Goal: Task Accomplishment & Management: Complete application form

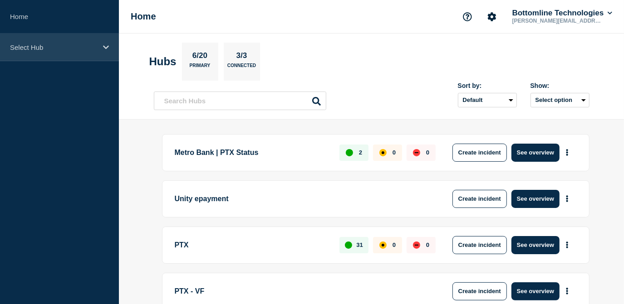
click at [42, 53] on div "Select Hub" at bounding box center [59, 48] width 119 height 28
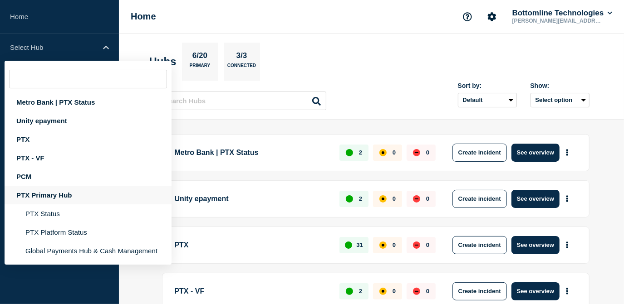
click at [36, 198] on div "PTX Primary Hub" at bounding box center [88, 195] width 167 height 19
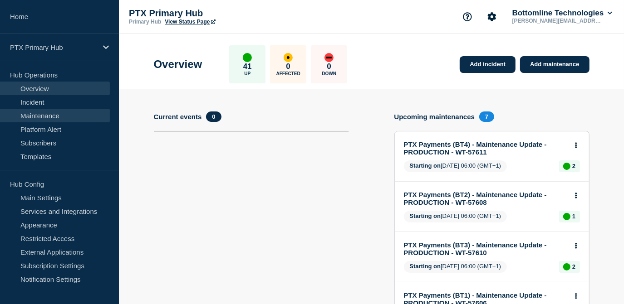
click at [44, 115] on link "Maintenance" at bounding box center [55, 116] width 110 height 14
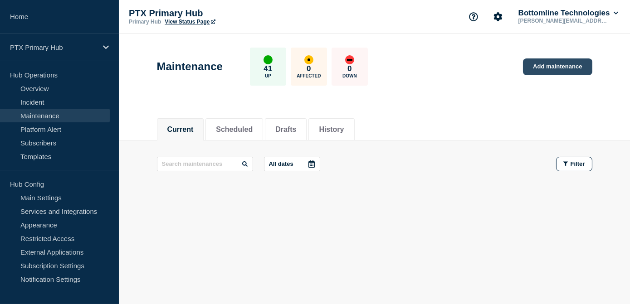
click at [544, 65] on link "Add maintenance" at bounding box center [557, 66] width 69 height 17
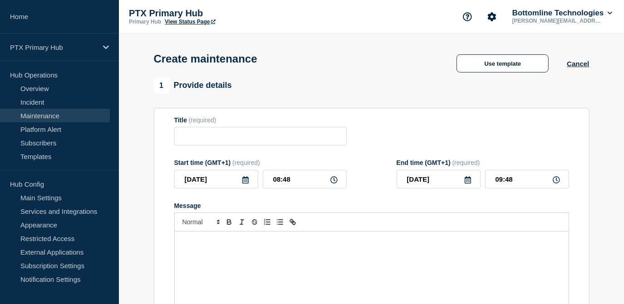
click at [205, 253] on div "Message" at bounding box center [372, 286] width 394 height 109
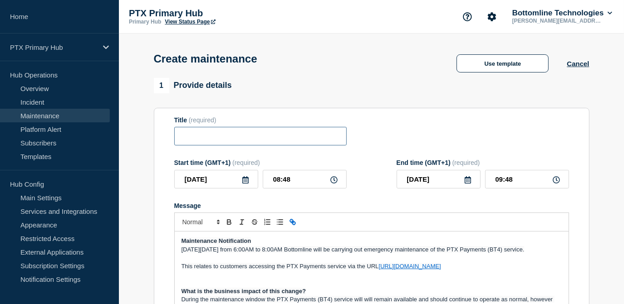
click at [216, 141] on input "Title" at bounding box center [260, 136] width 172 height 19
paste input "PTX Payments (BT4) - Maintenance Update - PRODUCTION - WT-57611"
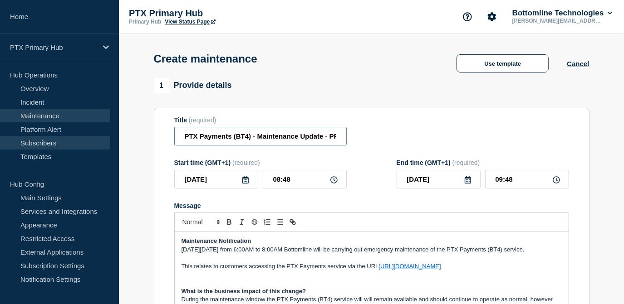
drag, startPoint x: 224, startPoint y: 141, endPoint x: 79, endPoint y: 141, distance: 145.1
click at [251, 138] on input "PTX Payments (BT4) - Maintenance Update - PRODUCTION - WT-57611" at bounding box center [260, 136] width 172 height 19
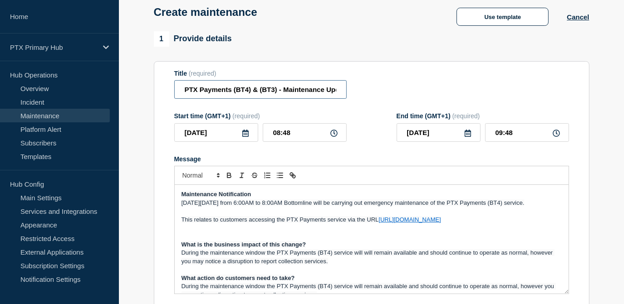
scroll to position [82, 0]
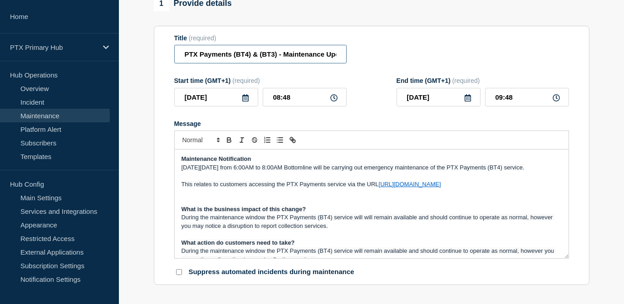
type input "PTX Payments (BT4) & (BT3) - Maintenance Update - PRODUCTION - WT-57611"
drag, startPoint x: 444, startPoint y: 168, endPoint x: 379, endPoint y: 167, distance: 64.9
click at [379, 167] on span "[DATE][DATE] from 6:00AM to 8:00AM Bottomline will be carrying out emergency ma…" at bounding box center [352, 167] width 343 height 7
click at [486, 166] on span "[DATE][DATE] from 6:00AM to 8:00AM Bottomline will be carrying out maintenance …" at bounding box center [337, 167] width 312 height 7
click at [244, 56] on input "PTX Payments (BT4) & (BT3) - Maintenance Update - PRODUCTION - WT-57611" at bounding box center [260, 54] width 172 height 19
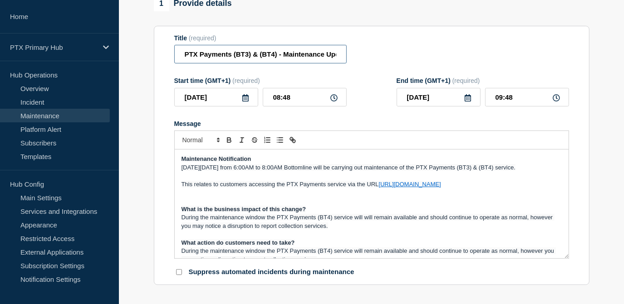
scroll to position [0, 102]
drag, startPoint x: 289, startPoint y: 58, endPoint x: 474, endPoint y: 57, distance: 185.0
click at [478, 56] on div "Title (required) PTX Payments (BT3) & (BT4) - Maintenance Update - PRODUCTION -…" at bounding box center [371, 48] width 395 height 29
type input "PTX Payments (BT3) & (BT4) - Maintenance Update - PRODUCTION - WT-57611"
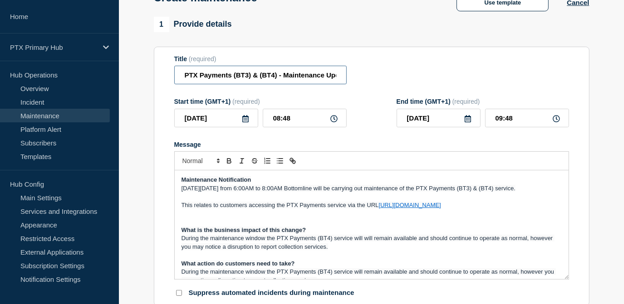
scroll to position [82, 0]
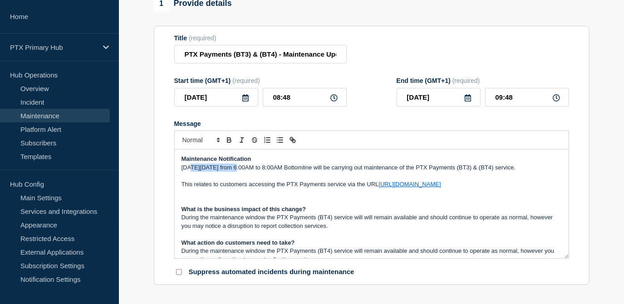
drag, startPoint x: 234, startPoint y: 168, endPoint x: 190, endPoint y: 169, distance: 43.5
click at [190, 169] on span "[DATE][DATE] from 6:00AM to 8:00AM Bottomline will be carrying out maintenance …" at bounding box center [348, 167] width 334 height 7
click at [238, 105] on div "[DATE] 08:48" at bounding box center [260, 97] width 172 height 19
drag, startPoint x: 302, startPoint y: 104, endPoint x: 218, endPoint y: 98, distance: 85.0
click at [218, 98] on div "[DATE] 08:48" at bounding box center [260, 97] width 172 height 19
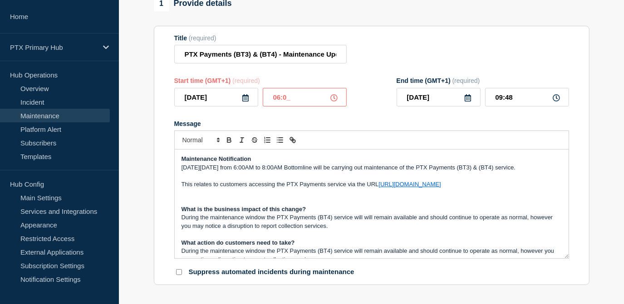
type input "06:00"
type input "08:00"
click at [247, 103] on input "[DATE]" at bounding box center [216, 97] width 84 height 19
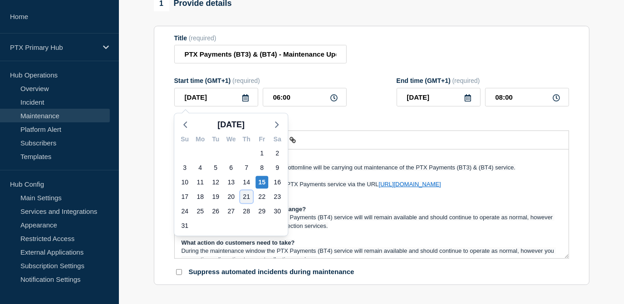
click at [245, 196] on div "21" at bounding box center [246, 196] width 13 height 13
type input "[DATE]"
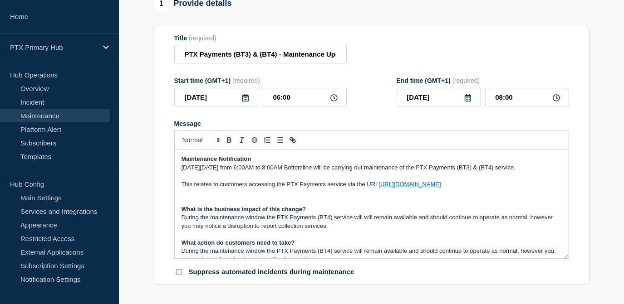
scroll to position [41, 0]
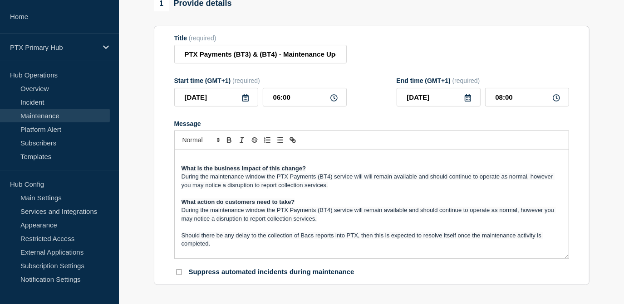
click at [316, 178] on span "During the maintenance window the PTX Payments (BT4) service will will remain a…" at bounding box center [367, 180] width 373 height 15
click at [316, 211] on span "During the maintenance window the PTX Payments (BT4) service will remain availa…" at bounding box center [368, 214] width 374 height 15
drag, startPoint x: 338, startPoint y: 176, endPoint x: 317, endPoint y: 176, distance: 21.8
click at [317, 176] on span "During the maintenance window the PTX Payments (BT3) & (BT4) service will will …" at bounding box center [366, 180] width 371 height 15
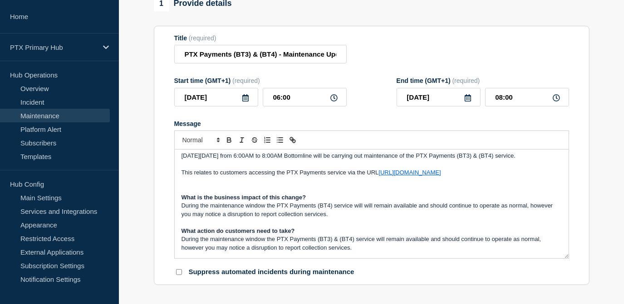
scroll to position [0, 0]
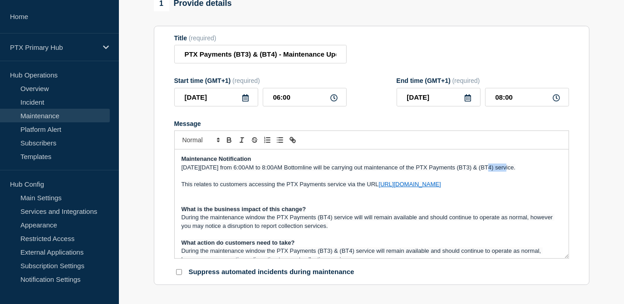
drag, startPoint x: 506, startPoint y: 171, endPoint x: 485, endPoint y: 169, distance: 21.0
click at [485, 169] on span "[DATE][DATE] from 6:00AM to 8:00AM Bottomline will be carrying out maintenance …" at bounding box center [348, 167] width 334 height 7
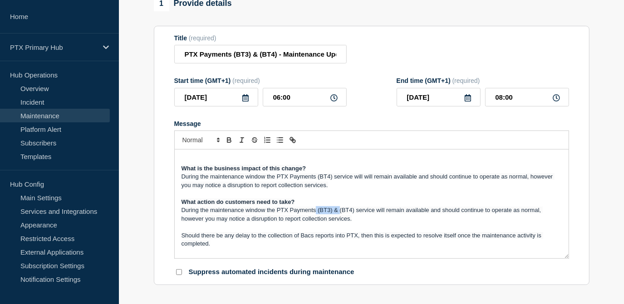
drag, startPoint x: 338, startPoint y: 212, endPoint x: 316, endPoint y: 211, distance: 22.2
click at [316, 211] on span "During the maintenance window the PTX Payments (BT3) & (BT4) service will remai…" at bounding box center [361, 214] width 361 height 15
click at [540, 211] on span "During the maintenance window the PTX Payments (BT4) service will remain availa…" at bounding box center [368, 214] width 374 height 15
click at [224, 227] on p "Message" at bounding box center [371, 227] width 380 height 8
click at [213, 221] on span "During the maintenance window the PTX Payments (BT4) service will remain availa…" at bounding box center [362, 214] width 363 height 15
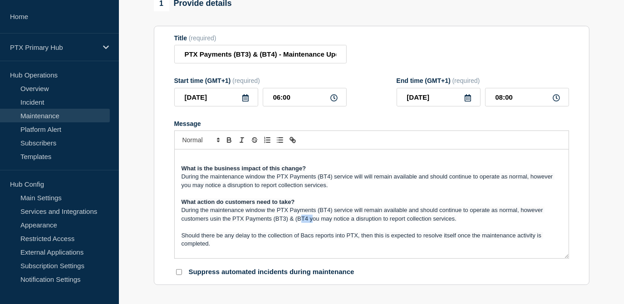
drag, startPoint x: 311, startPoint y: 221, endPoint x: 300, endPoint y: 219, distance: 11.0
click at [300, 219] on span "During the maintenance window the PTX Payments (BT4) service will remain availa…" at bounding box center [362, 214] width 363 height 15
click at [305, 219] on span "During the maintenance window the PTX Payments (BT4) service will remain availa…" at bounding box center [362, 214] width 363 height 15
drag, startPoint x: 307, startPoint y: 219, endPoint x: 174, endPoint y: 224, distance: 132.9
click at [175, 224] on div "Maintenance Notification [DATE][DATE] from 6:00AM to 8:00AM Bottomline will be …" at bounding box center [372, 204] width 394 height 109
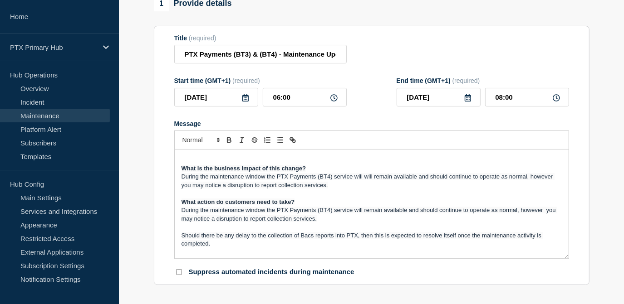
click at [328, 217] on p "During the maintenance window the PTX Payments (BT4) service will remain availa…" at bounding box center [371, 214] width 380 height 17
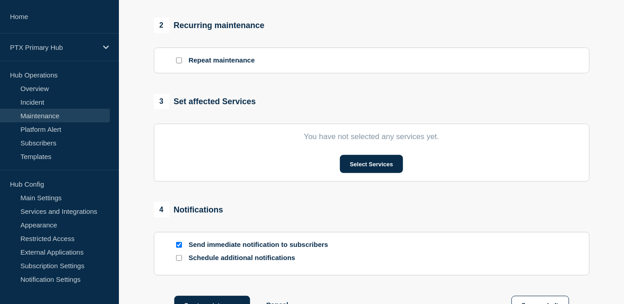
scroll to position [371, 0]
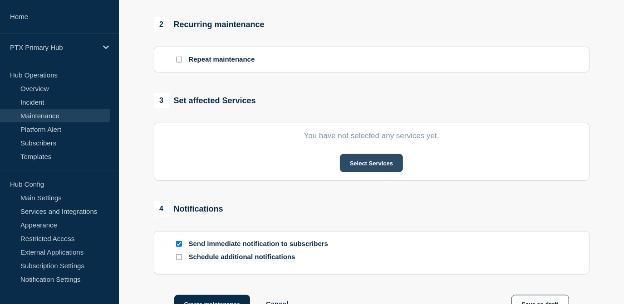
click at [355, 166] on button "Select Services" at bounding box center [371, 163] width 63 height 18
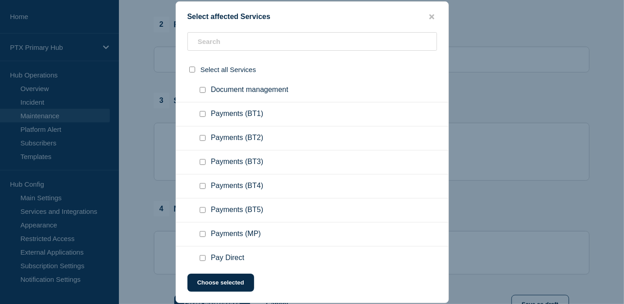
scroll to position [412, 0]
click at [200, 188] on input "Payments (BT4) checkbox" at bounding box center [203, 186] width 6 height 6
checkbox input "true"
click at [200, 166] on div at bounding box center [204, 161] width 13 height 9
click at [201, 162] on input "Payments (BT3) checkbox" at bounding box center [203, 162] width 6 height 6
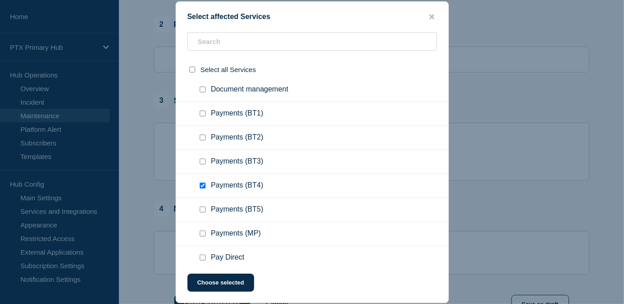
checkbox input "true"
click at [214, 290] on button "Choose selected" at bounding box center [220, 283] width 67 height 18
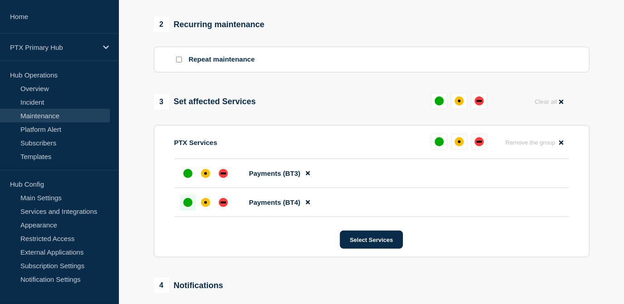
click at [188, 207] on div "up" at bounding box center [187, 202] width 9 height 9
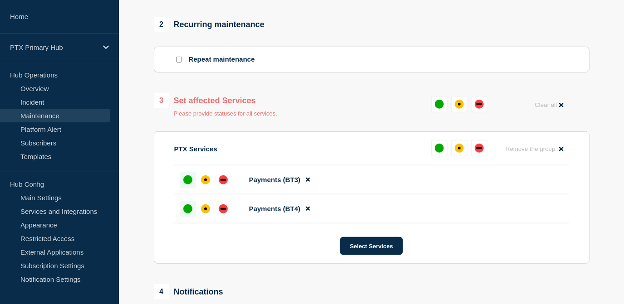
click at [186, 180] on div "up" at bounding box center [187, 179] width 9 height 9
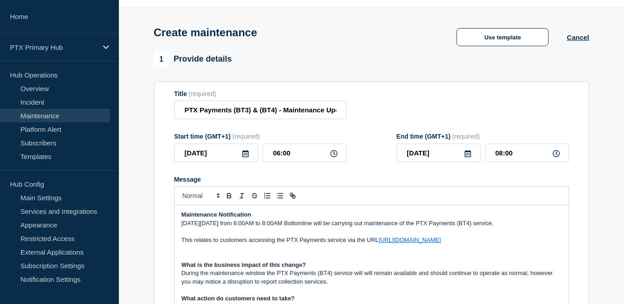
scroll to position [41, 0]
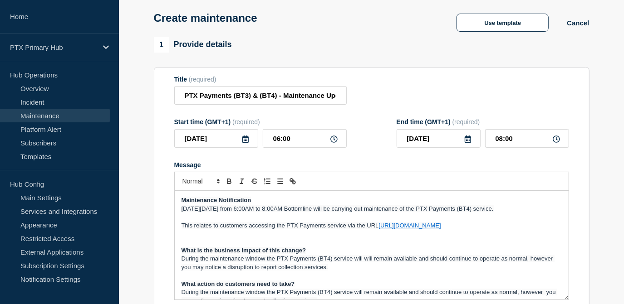
click at [526, 212] on p "[DATE][DATE] from 6:00AM to 8:00AM Bottomline will be carrying out maintenance …" at bounding box center [371, 209] width 380 height 8
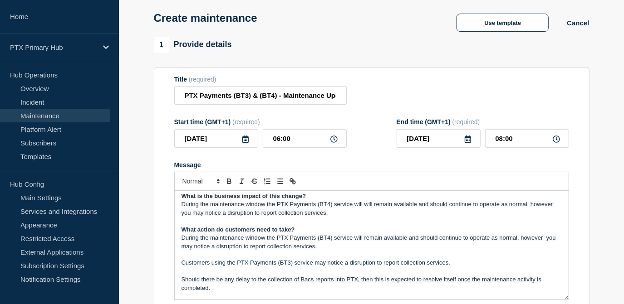
scroll to position [82, 0]
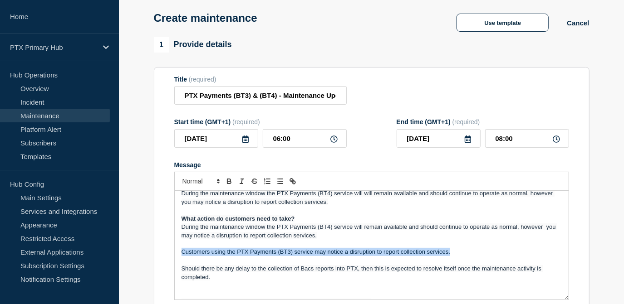
drag, startPoint x: 462, startPoint y: 253, endPoint x: 162, endPoint y: 255, distance: 299.7
click at [162, 255] on section "Title (required) PTX Payments (BT3) & (BT4) - Maintenance Update - PRODUCTION -…" at bounding box center [371, 197] width 435 height 260
copy p "Customers using the PTX Payments (BT3) service may notice a disruption to repor…"
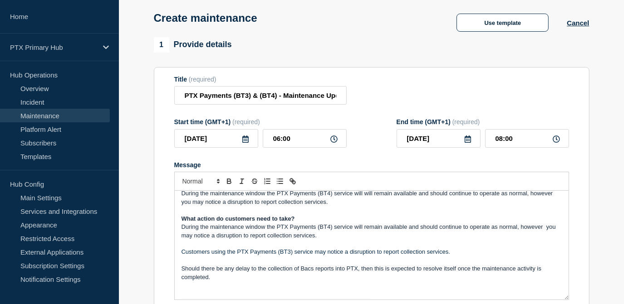
click at [337, 204] on p "During the maintenance window the PTX Payments (BT4) service will will remain a…" at bounding box center [371, 198] width 380 height 17
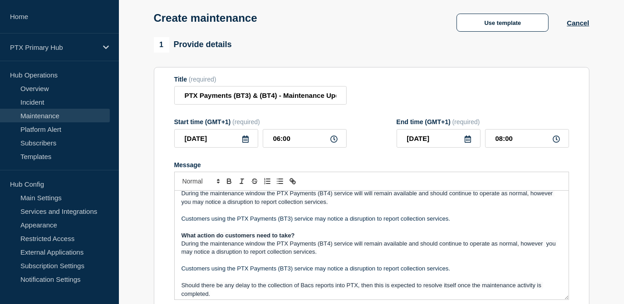
scroll to position [123, 0]
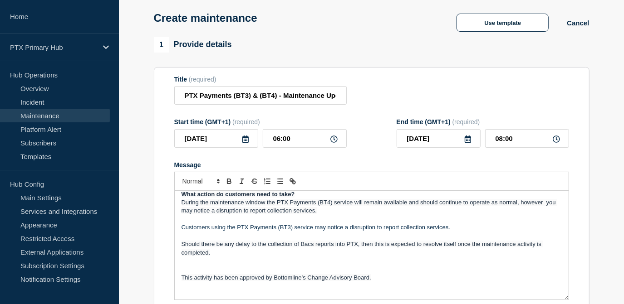
click at [546, 201] on span "During the maintenance window the PTX Payments (BT4) service will remain availa…" at bounding box center [369, 206] width 376 height 15
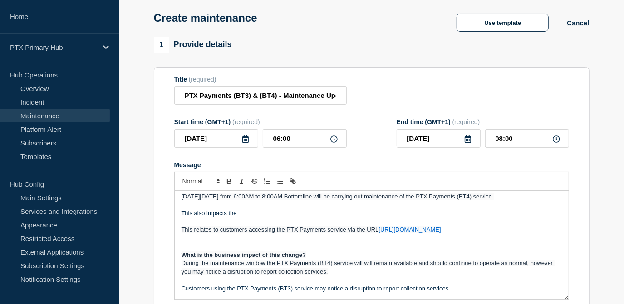
scroll to position [0, 0]
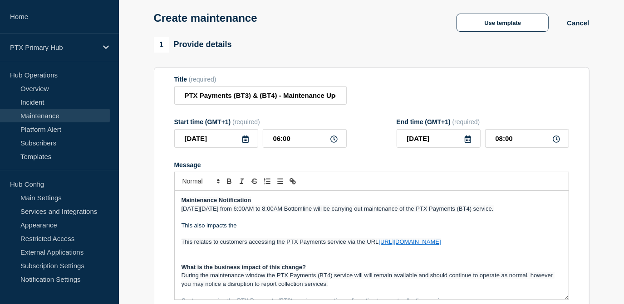
drag, startPoint x: 263, startPoint y: 225, endPoint x: 258, endPoint y: 229, distance: 6.9
click at [260, 228] on p "This also impacts the" at bounding box center [371, 226] width 380 height 8
drag, startPoint x: 259, startPoint y: 97, endPoint x: 232, endPoint y: 96, distance: 27.2
click at [232, 96] on input "PTX Payments (BT3) & (BT4) - Maintenance Update - PRODUCTION - WT-57611" at bounding box center [260, 95] width 172 height 19
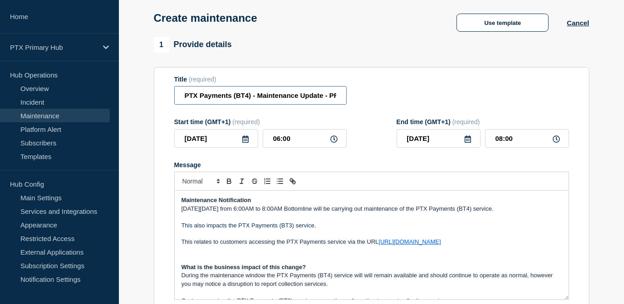
scroll to position [0, 76]
drag, startPoint x: 271, startPoint y: 96, endPoint x: 424, endPoint y: 97, distance: 153.3
click at [424, 97] on div "Title (required) PTX Payments (BT4) - Maintenance Update - PRODUCTION - WT-57611" at bounding box center [371, 90] width 395 height 29
click at [403, 97] on div "Title (required) PTX Payments (BT4) - Maintenance Update - PRODUCTION - WT-57611" at bounding box center [371, 90] width 395 height 29
drag, startPoint x: 307, startPoint y: 95, endPoint x: 403, endPoint y: 99, distance: 96.2
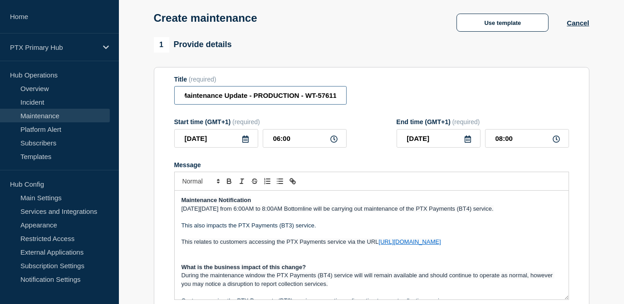
click at [403, 99] on div "Title (required) PTX Payments (BT4) - Maintenance Update - PRODUCTION - WT-57611" at bounding box center [371, 90] width 395 height 29
click at [338, 93] on input "PTX Payments (BT4) - Maintenance Update - PRODUCTION - WT-57611" at bounding box center [260, 95] width 172 height 19
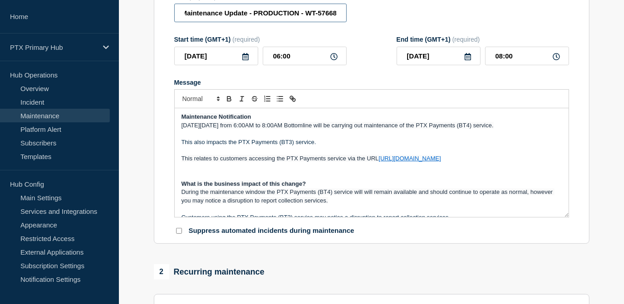
scroll to position [0, 0]
type input "PTX Payments (BT4) - Maintenance Update - PRODUCTION - WT-57668"
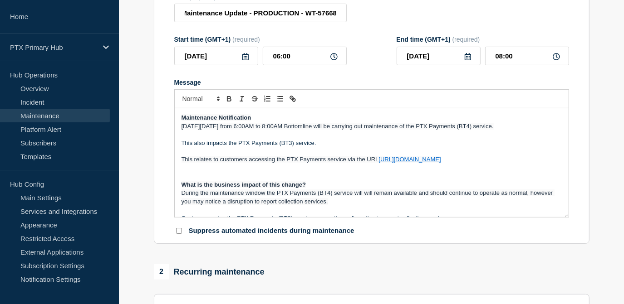
click at [314, 144] on p "This also impacts the PTX Payments (BT3) service." at bounding box center [371, 143] width 380 height 8
drag, startPoint x: 322, startPoint y: 145, endPoint x: 171, endPoint y: 147, distance: 151.0
click at [171, 147] on section "Title (required) PTX Payments (BT4) - Maintenance Update - PRODUCTION - WT-5766…" at bounding box center [371, 115] width 435 height 260
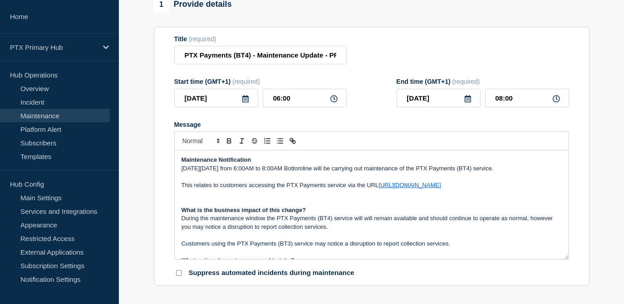
scroll to position [82, 0]
click at [327, 242] on p "Customers using the PTX Payments (BT3) service may notice a disruption to repor…" at bounding box center [371, 243] width 380 height 8
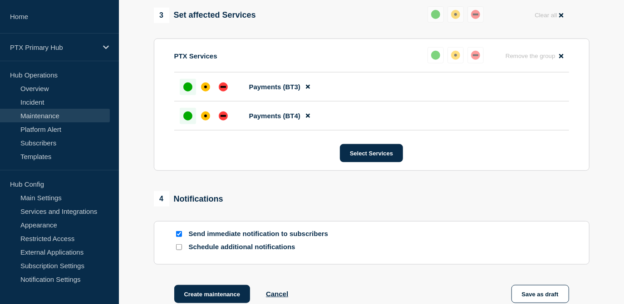
scroll to position [536, 0]
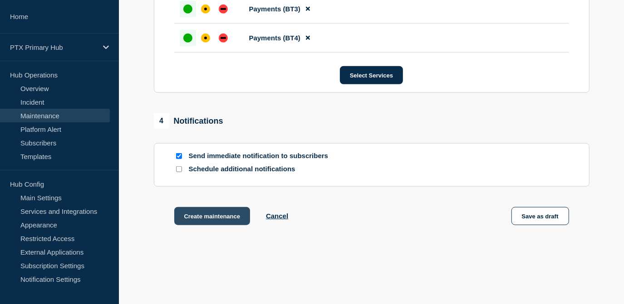
click at [203, 219] on button "Create maintenance" at bounding box center [212, 216] width 76 height 18
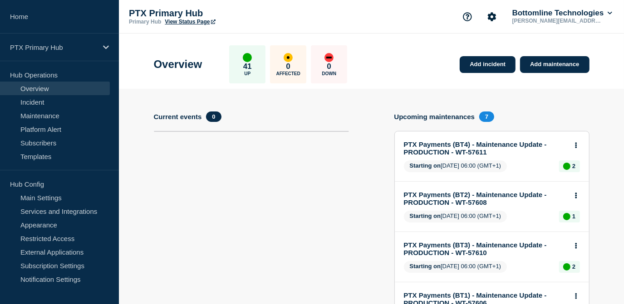
click at [573, 144] on button at bounding box center [576, 146] width 8 height 8
click at [562, 164] on link "View maintenance" at bounding box center [576, 167] width 52 height 7
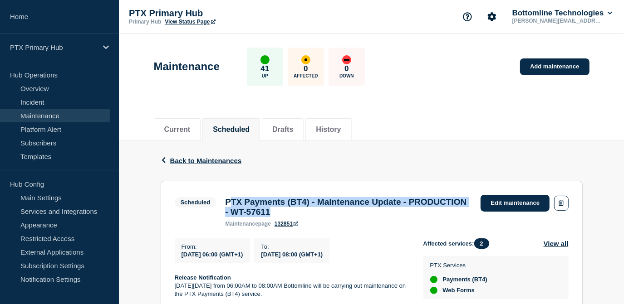
drag, startPoint x: 376, startPoint y: 218, endPoint x: 229, endPoint y: 202, distance: 147.3
click at [229, 202] on h3 "PTX Payments (BT4) - Maintenance Update - PRODUCTION - WT-57611" at bounding box center [348, 207] width 246 height 20
drag, startPoint x: 224, startPoint y: 203, endPoint x: 374, endPoint y: 211, distance: 149.4
click at [374, 211] on div "PTX Payments (BT4) - Maintenance Update - PRODUCTION - WT-57611 maintenance pag…" at bounding box center [347, 212] width 255 height 30
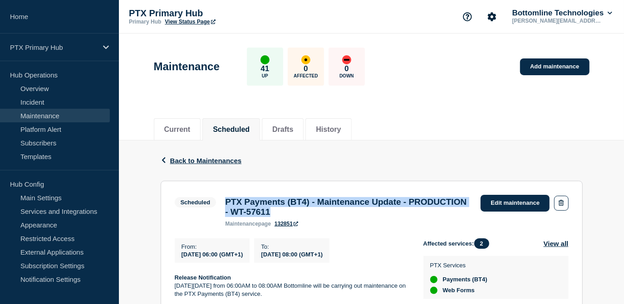
copy h3 "PTX Payments (BT4) - Maintenance Update - PRODUCTION - WT-57611"
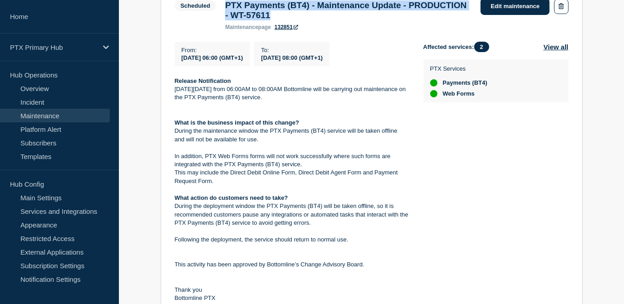
scroll to position [247, 0]
